Goal: Information Seeking & Learning: Learn about a topic

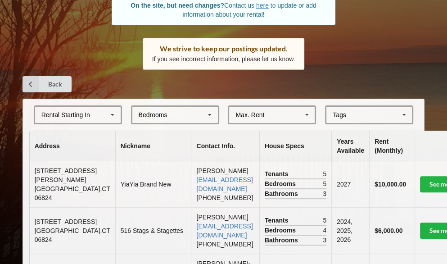
scroll to position [143, 0]
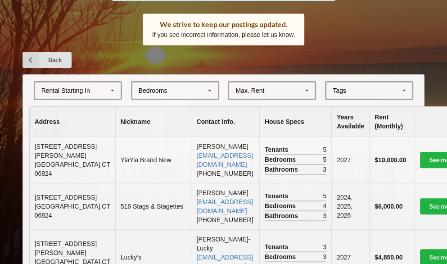
click at [113, 87] on icon at bounding box center [113, 90] width 14 height 17
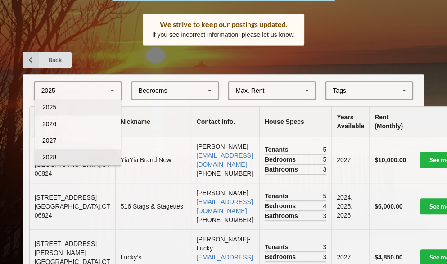
click at [94, 159] on div "2028" at bounding box center [78, 157] width 86 height 17
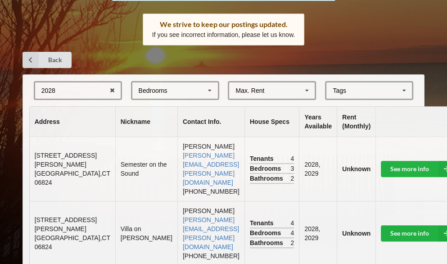
click at [209, 86] on icon at bounding box center [210, 90] width 14 height 17
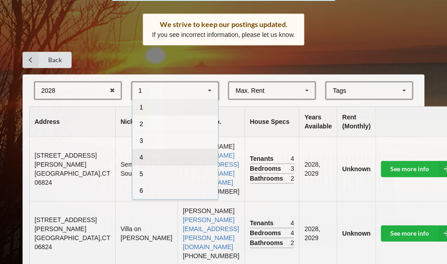
click at [166, 161] on div "4" at bounding box center [175, 157] width 86 height 17
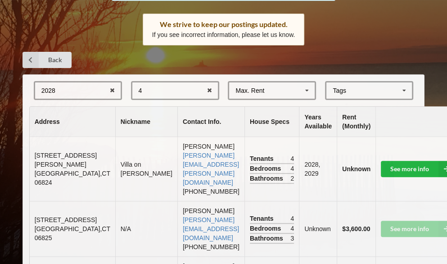
click at [311, 89] on icon at bounding box center [307, 90] width 14 height 17
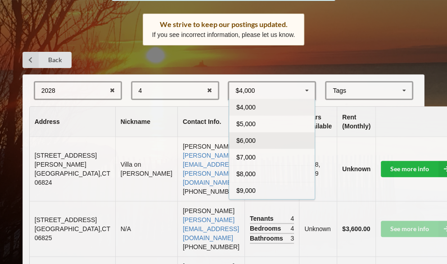
click at [263, 144] on div "$6,000" at bounding box center [272, 140] width 86 height 17
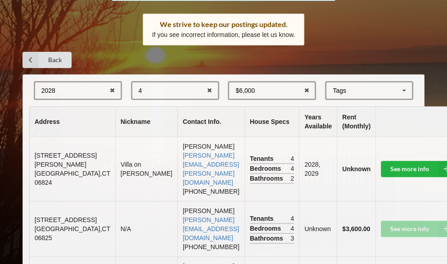
click at [406, 87] on icon at bounding box center [405, 90] width 14 height 17
click at [392, 40] on div "Home Add Listing FAQ Fairfield University Rentals Are you a landlord? Not on th…" at bounding box center [223, 92] width 447 height 471
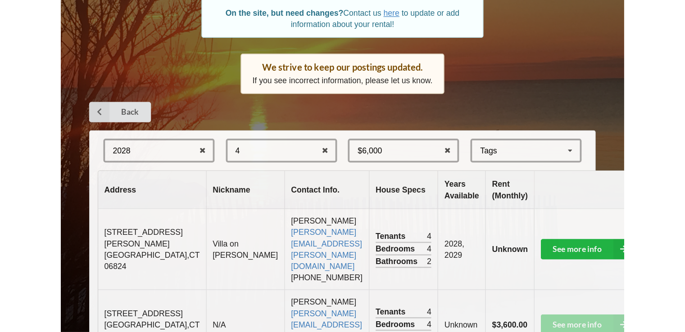
scroll to position [117, 0]
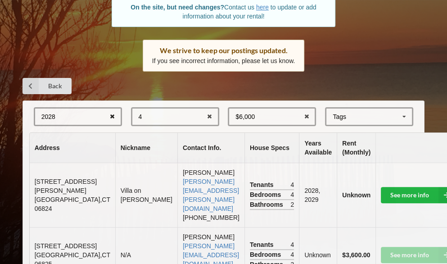
click at [115, 113] on icon at bounding box center [112, 117] width 14 height 17
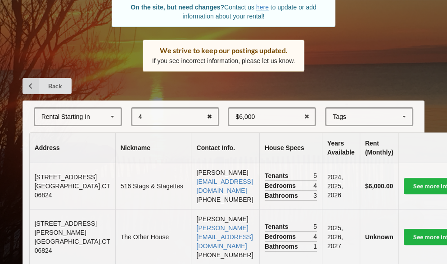
click at [209, 115] on icon at bounding box center [210, 117] width 14 height 17
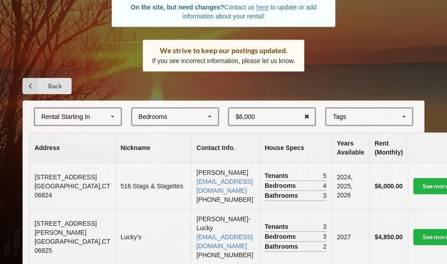
click at [309, 114] on icon at bounding box center [307, 117] width 14 height 17
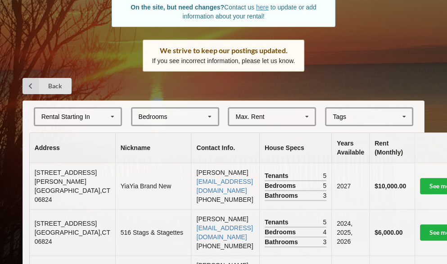
click at [406, 116] on icon at bounding box center [405, 117] width 14 height 17
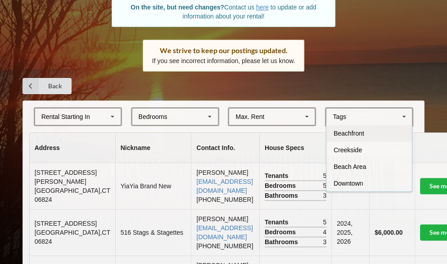
click at [406, 116] on icon at bounding box center [405, 117] width 14 height 17
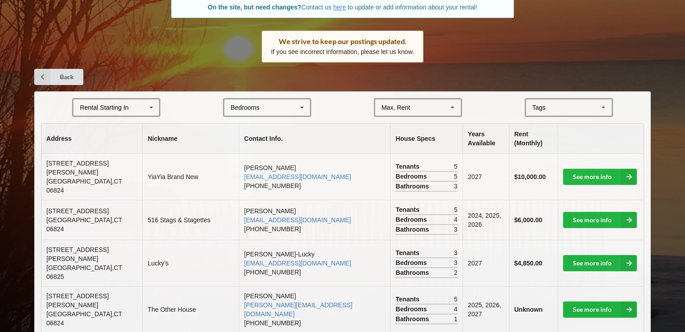
click at [81, 188] on td "[STREET_ADDRESS][PERSON_NAME]" at bounding box center [91, 177] width 101 height 46
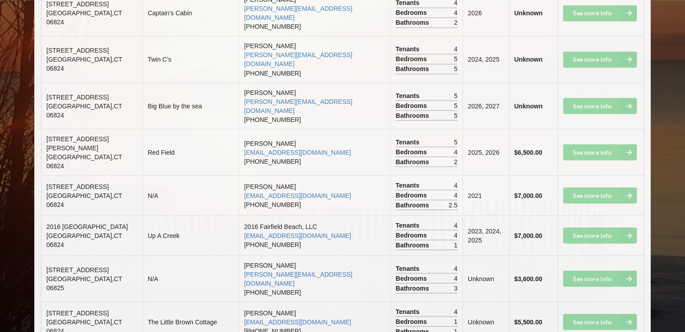
scroll to position [0, 0]
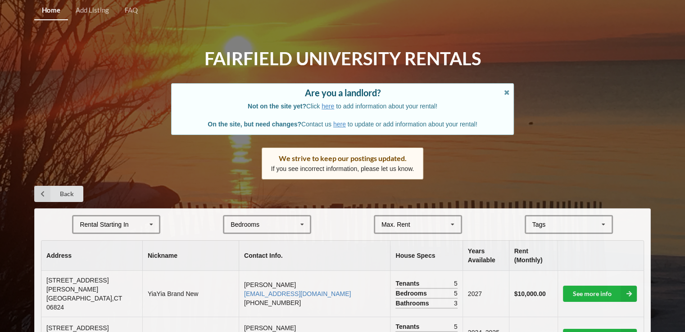
drag, startPoint x: 686, startPoint y: 234, endPoint x: 411, endPoint y: 15, distance: 352.0
click at [411, 15] on div "Home Add Listing FAQ" at bounding box center [342, 9] width 617 height 19
click at [154, 228] on icon at bounding box center [152, 225] width 14 height 17
click at [147, 263] on div "2028" at bounding box center [116, 291] width 86 height 17
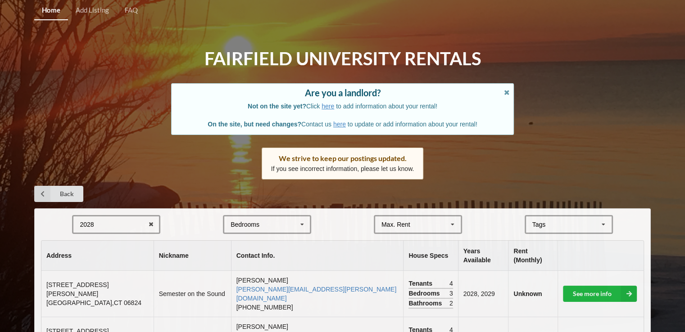
click at [306, 223] on icon at bounding box center [302, 225] width 14 height 17
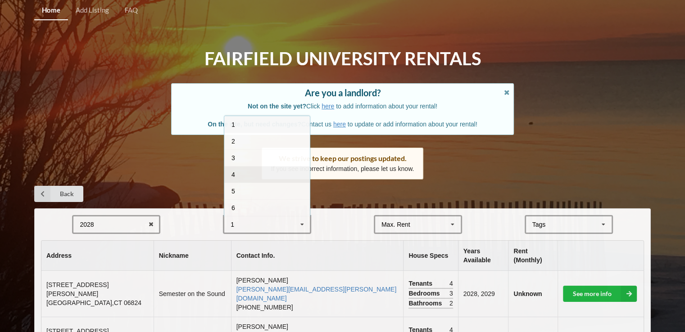
click at [280, 176] on div "4" at bounding box center [267, 174] width 86 height 17
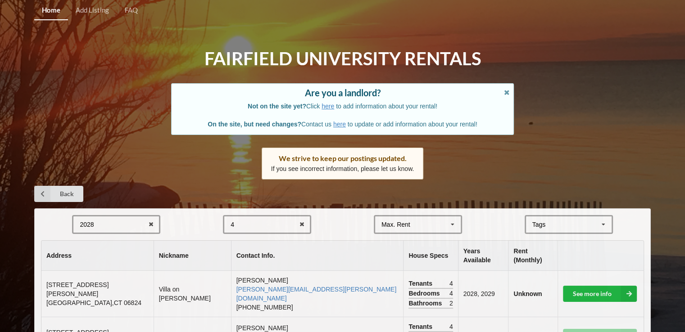
click at [447, 226] on icon at bounding box center [453, 225] width 14 height 17
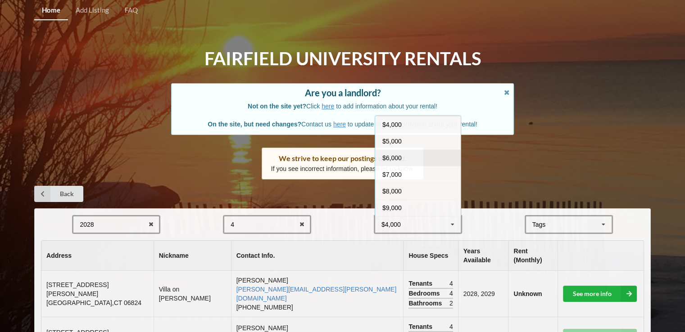
click at [407, 159] on div "$6,000" at bounding box center [418, 158] width 86 height 17
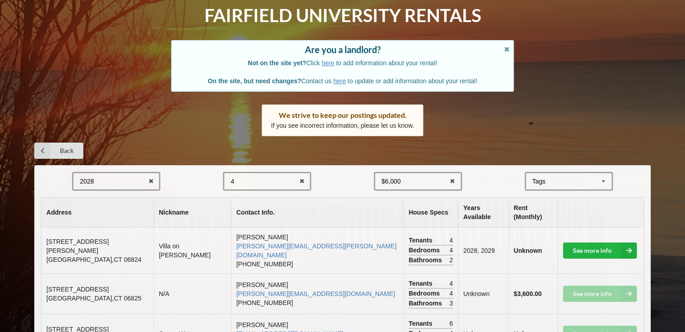
scroll to position [53, 0]
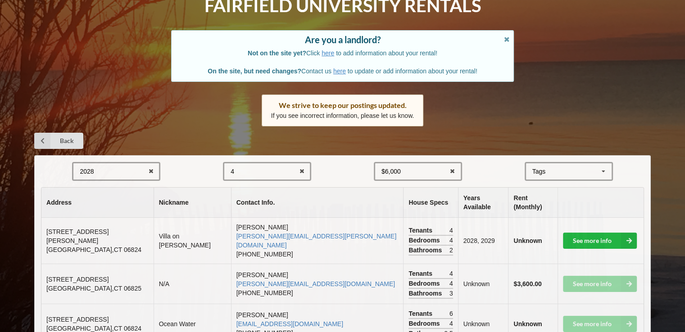
click at [447, 174] on icon at bounding box center [604, 172] width 14 height 17
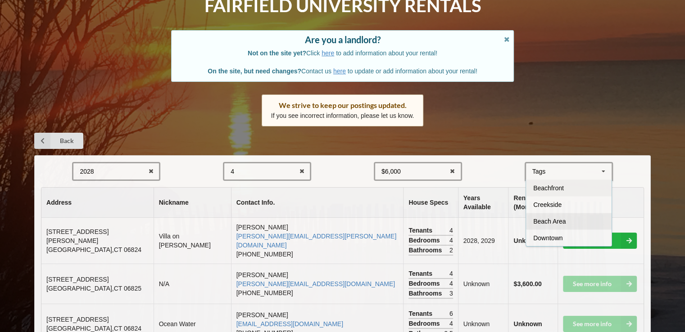
click at [447, 218] on div "Beach Area" at bounding box center [569, 221] width 86 height 17
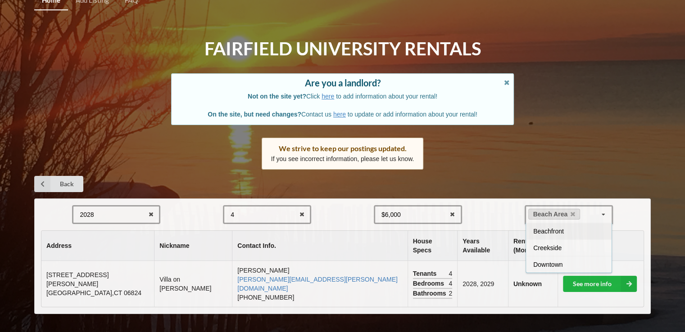
scroll to position [0, 0]
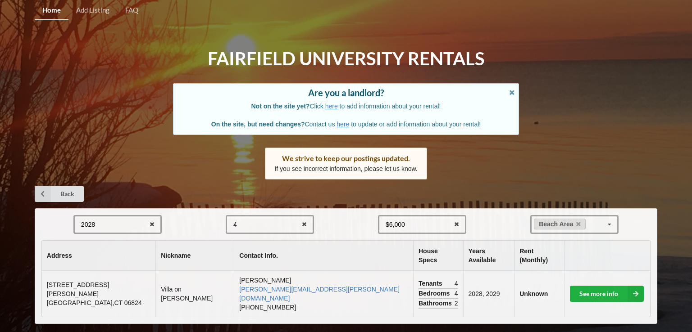
click at [447, 213] on div "2028 2025 2026 2027 2028 4 1 2 3 4 5 6 7 8 $6,000 $4,000 $5,000 $6,000 $7,000 $…" at bounding box center [346, 267] width 622 height 116
click at [447, 263] on link "See more info" at bounding box center [607, 294] width 74 height 16
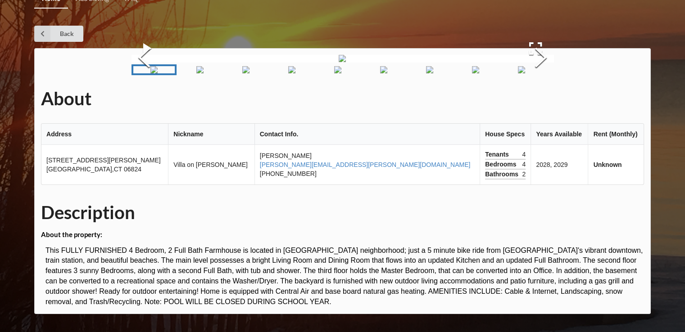
scroll to position [189, 0]
click at [204, 73] on img "Go to Slide 2" at bounding box center [199, 69] width 7 height 7
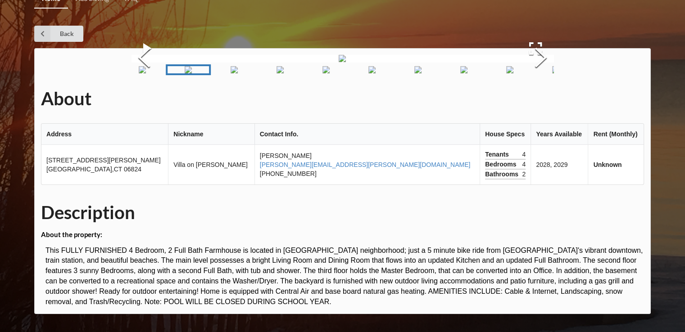
click at [238, 73] on img "Go to Slide 3" at bounding box center [234, 69] width 7 height 7
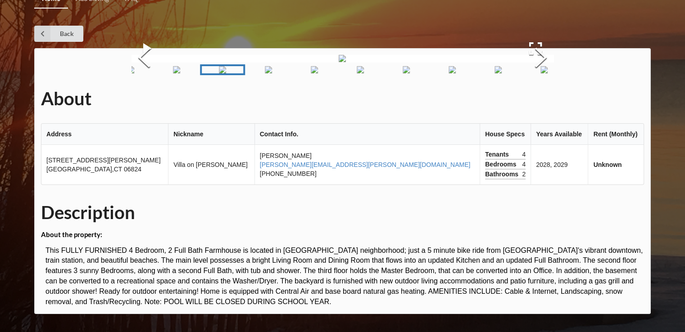
scroll to position [86, 0]
click at [265, 73] on img "Go to Slide 4" at bounding box center [268, 69] width 7 height 7
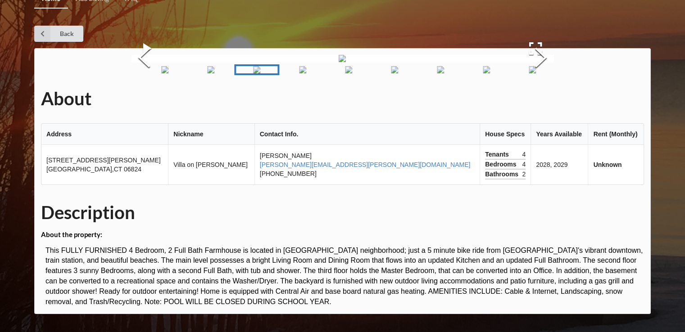
click at [299, 73] on img "Go to Slide 5" at bounding box center [302, 69] width 7 height 7
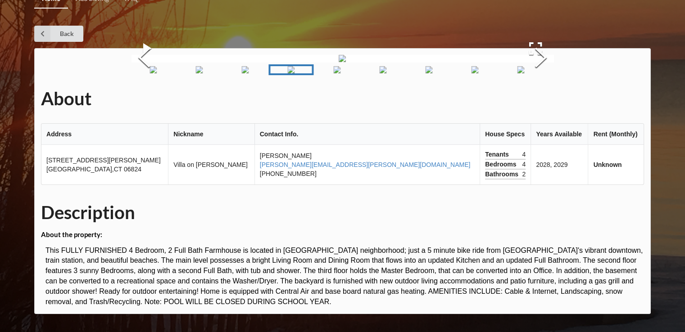
click at [333, 73] on img "Go to Slide 6" at bounding box center [336, 69] width 7 height 7
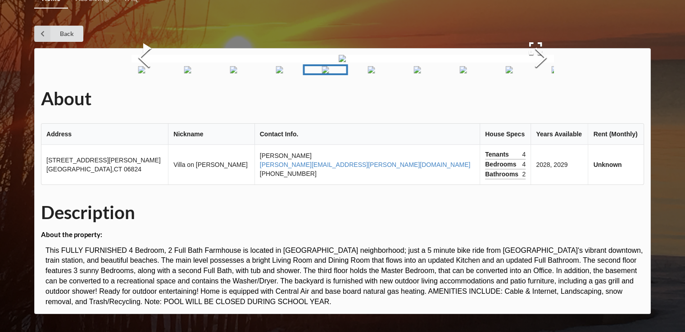
click at [375, 73] on img "Go to Slide 7" at bounding box center [371, 69] width 7 height 7
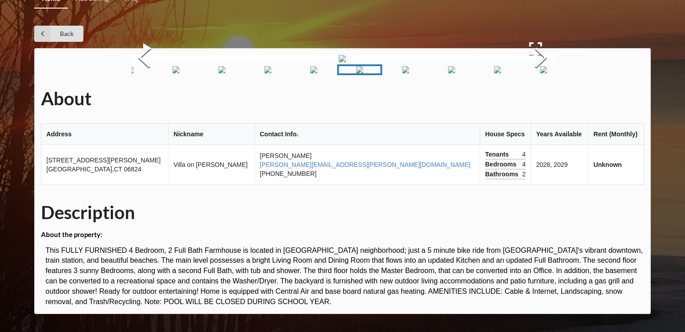
click at [409, 73] on img "Go to Slide 8" at bounding box center [405, 69] width 7 height 7
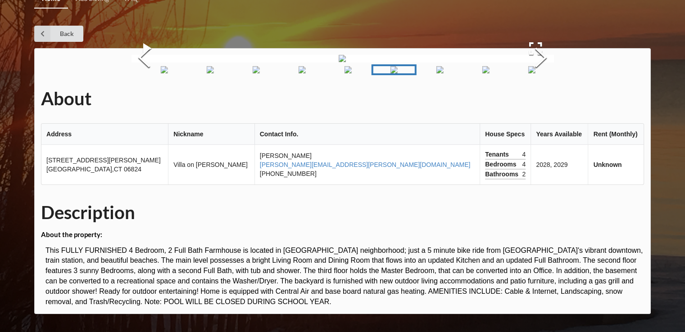
click at [444, 73] on img "Go to Slide 9" at bounding box center [439, 69] width 7 height 7
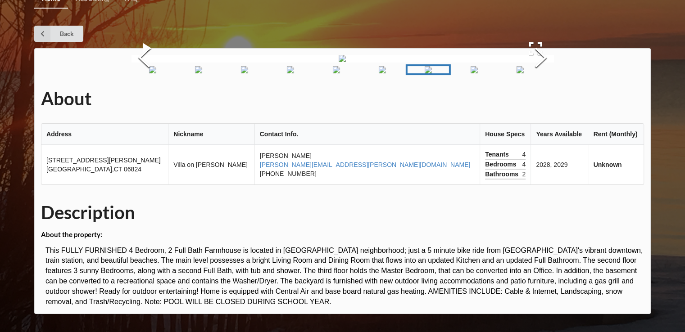
click at [447, 73] on img "Go to Slide 10" at bounding box center [474, 69] width 7 height 7
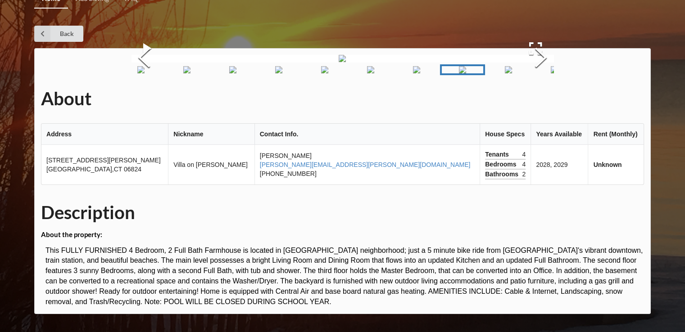
click at [447, 73] on img "Go to Slide 11" at bounding box center [508, 69] width 7 height 7
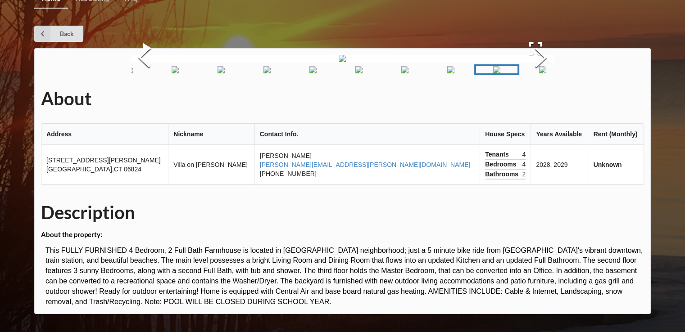
click at [447, 73] on img "Go to Slide 12" at bounding box center [542, 69] width 7 height 7
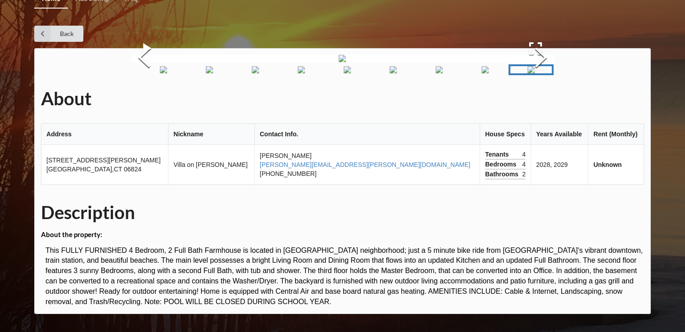
click at [447, 73] on img "Go to Slide 12" at bounding box center [530, 69] width 7 height 7
drag, startPoint x: 531, startPoint y: 254, endPoint x: 575, endPoint y: 71, distance: 188.1
click at [447, 71] on div "About Address Nickname Contact Info. House Specs Years Available Rent (Monthly)…" at bounding box center [342, 181] width 617 height 266
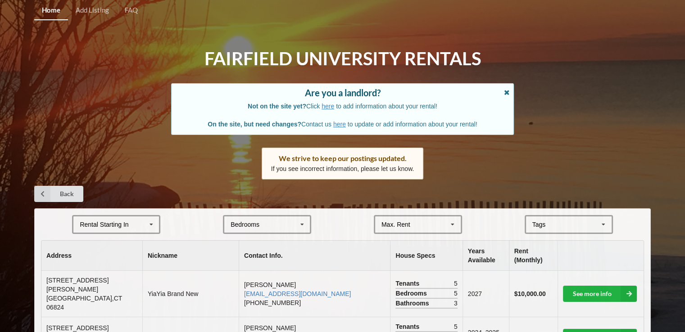
click at [447, 94] on icon at bounding box center [507, 91] width 8 height 6
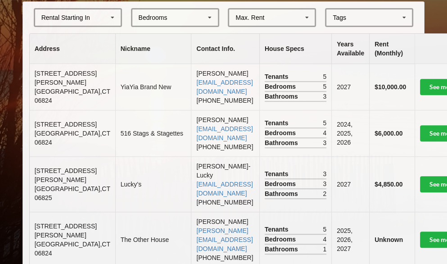
scroll to position [241, 0]
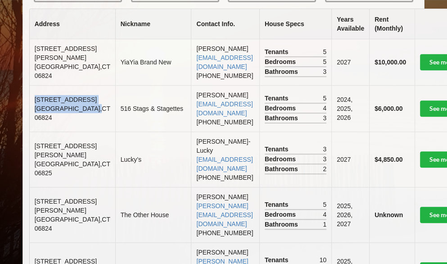
drag, startPoint x: 34, startPoint y: 94, endPoint x: 59, endPoint y: 118, distance: 34.7
click at [59, 118] on td "516 Oldfield Road Fairfield , CT 06824" at bounding box center [73, 108] width 86 height 46
copy td "516 Oldfield Road Fairfield ,"
